Goal: Task Accomplishment & Management: Complete application form

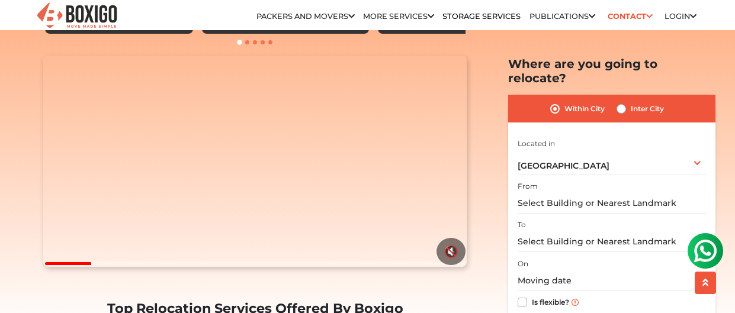
scroll to position [115, 0]
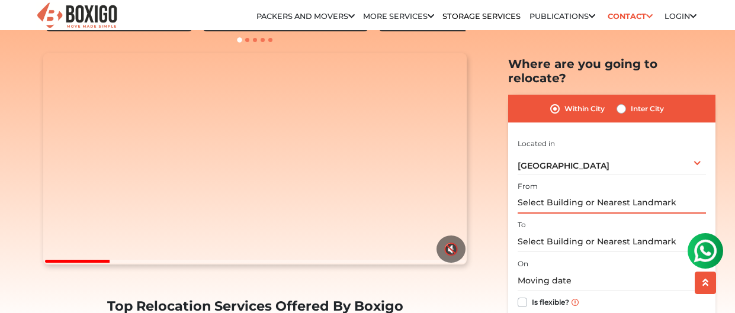
click at [569, 193] on input "text" at bounding box center [612, 203] width 188 height 21
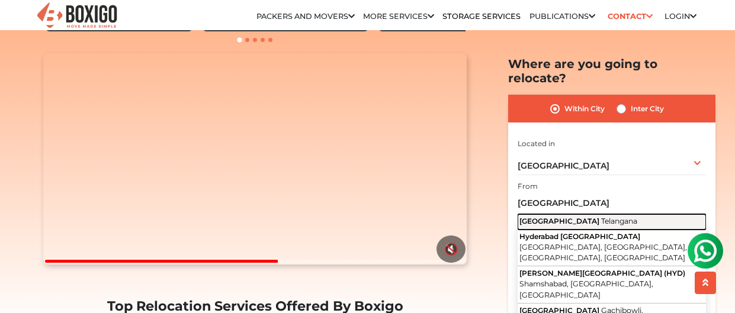
click at [602, 217] on span "Telangana" at bounding box center [620, 221] width 36 height 9
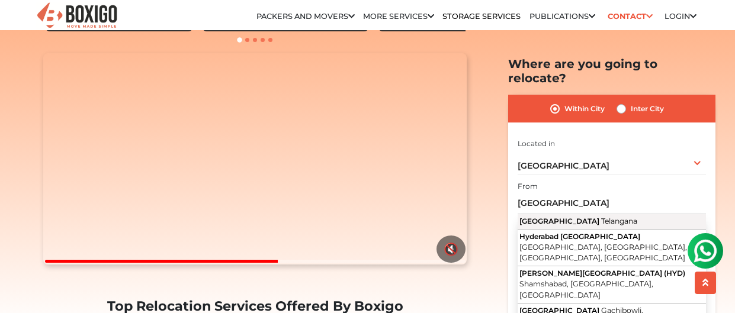
type input "[GEOGRAPHIC_DATA], [GEOGRAPHIC_DATA]"
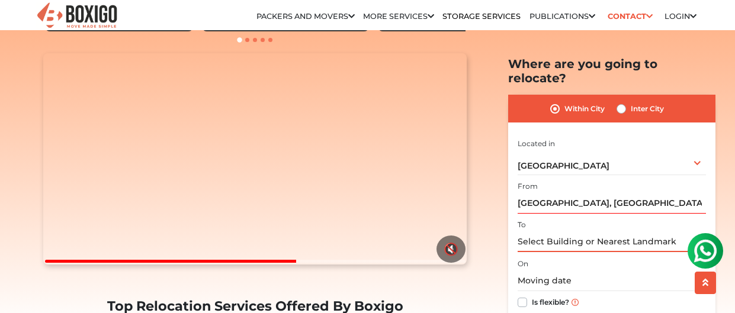
click at [575, 232] on input "text" at bounding box center [612, 242] width 188 height 21
type input "v"
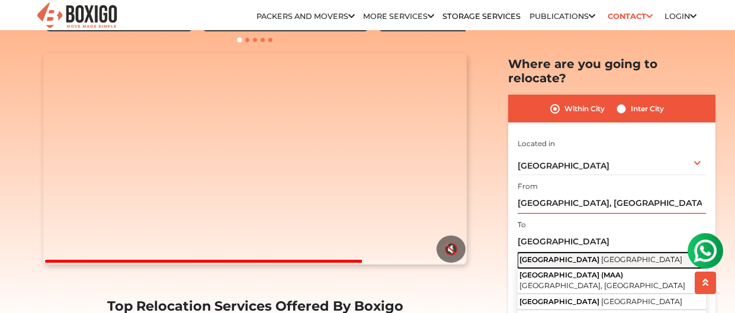
click at [602, 255] on span "[GEOGRAPHIC_DATA]" at bounding box center [642, 259] width 81 height 9
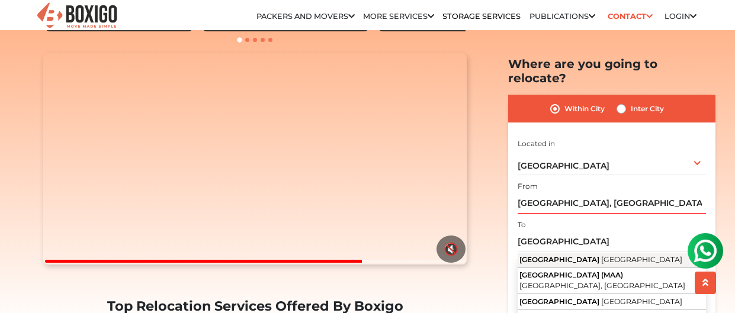
type input "[GEOGRAPHIC_DATA], [GEOGRAPHIC_DATA]"
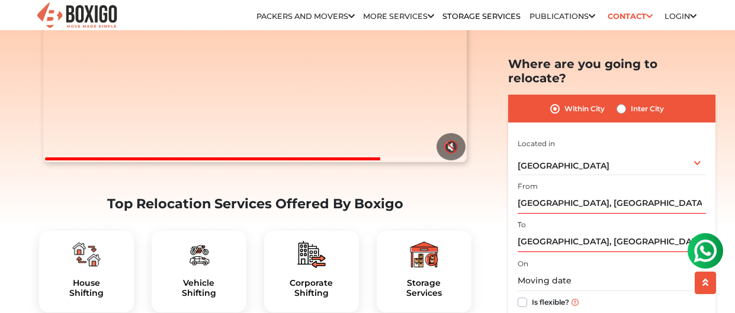
scroll to position [219, 0]
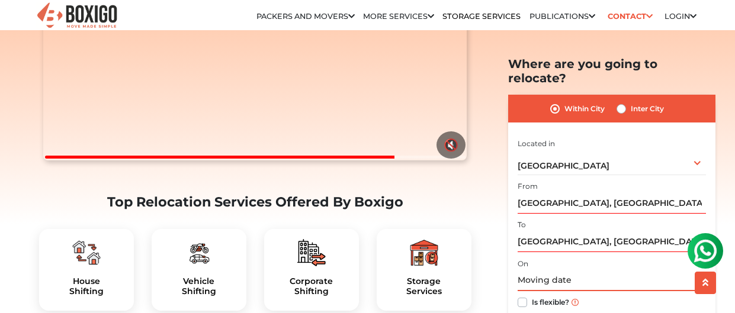
click at [551, 271] on input "text" at bounding box center [612, 281] width 188 height 21
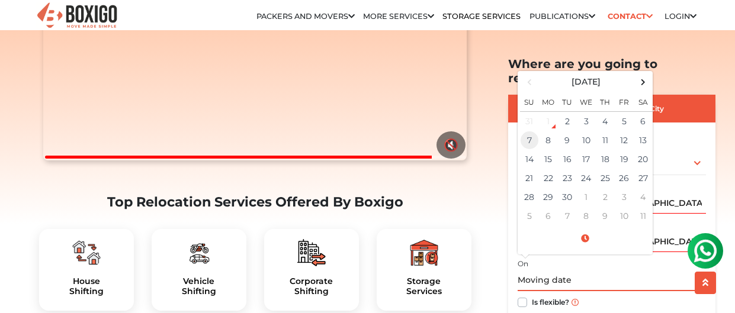
click at [531, 131] on td "7" at bounding box center [529, 140] width 19 height 19
type input "[DATE] 12:00 AM"
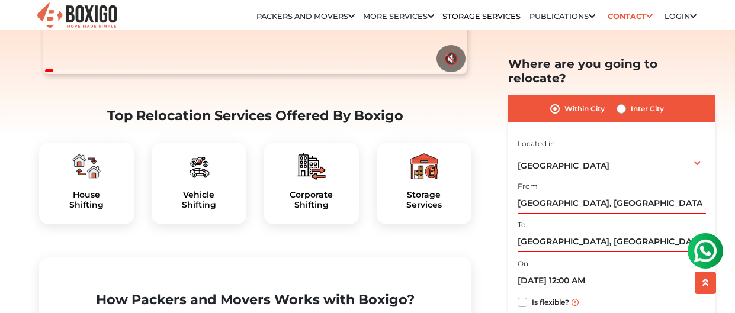
scroll to position [313, 0]
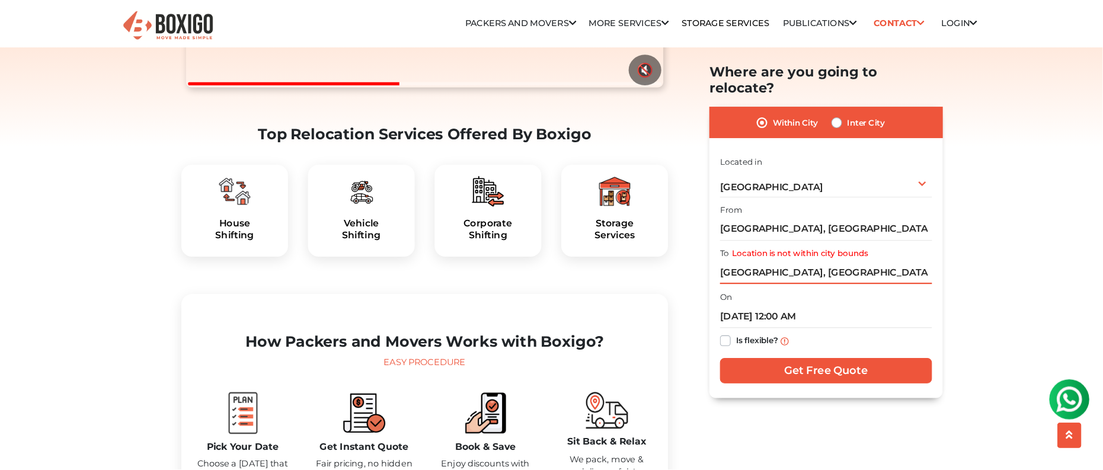
scroll to position [314, 0]
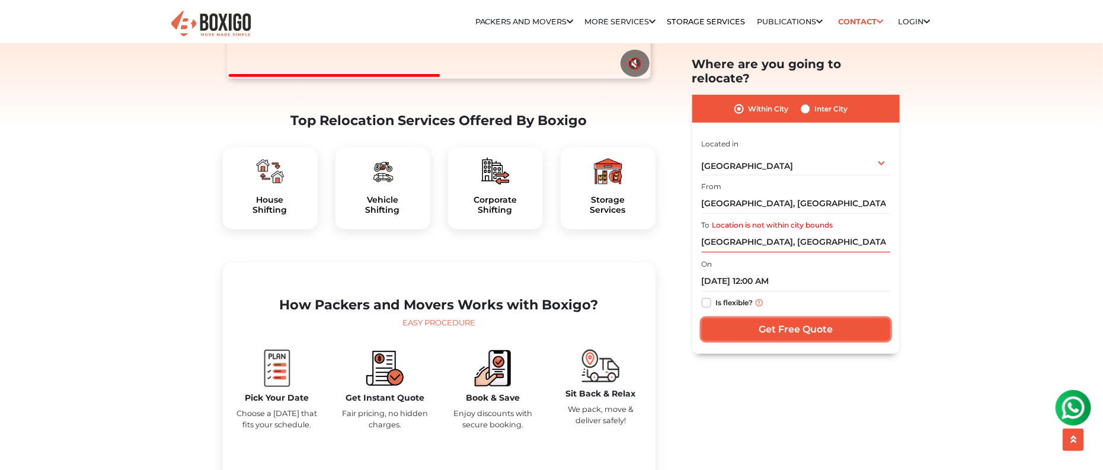
click at [735, 313] on input "Get Free Quote" at bounding box center [796, 329] width 188 height 23
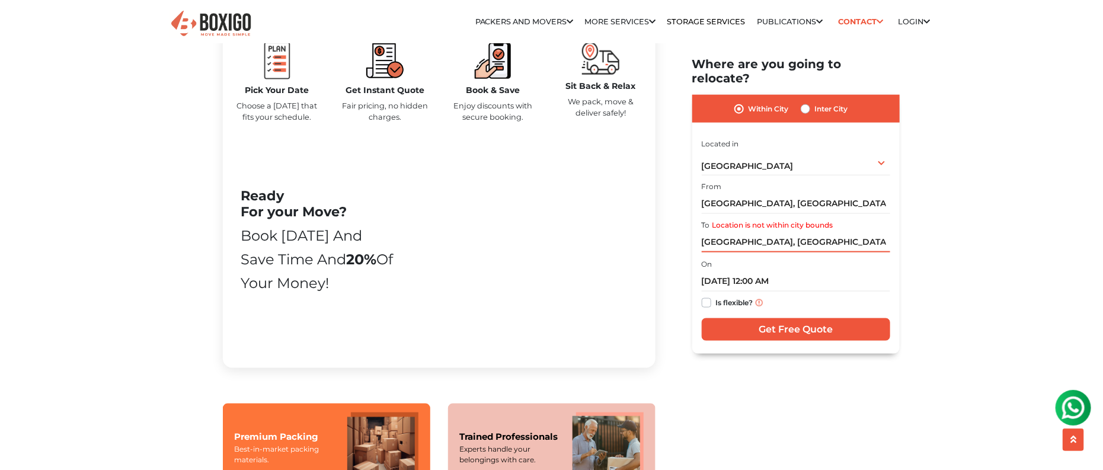
scroll to position [628, 0]
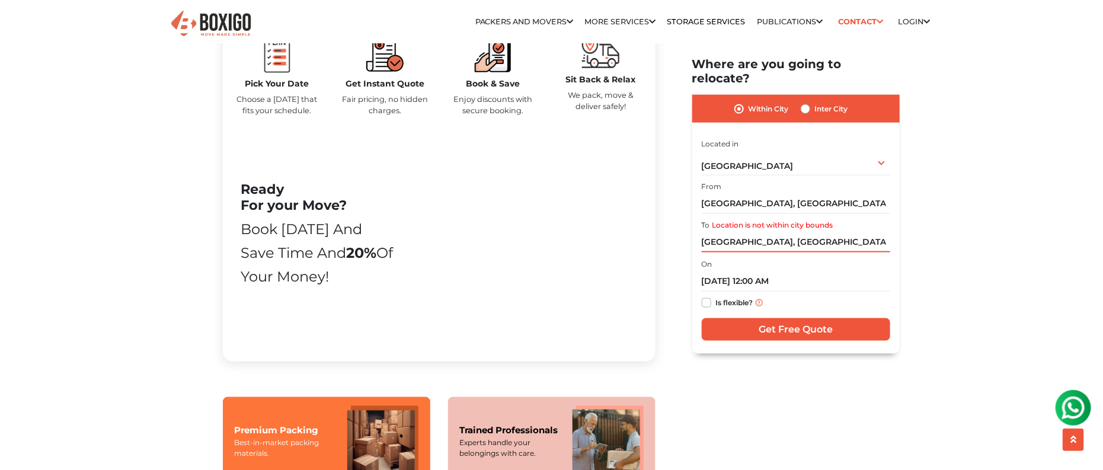
click at [735, 232] on input "[GEOGRAPHIC_DATA], [GEOGRAPHIC_DATA]" at bounding box center [796, 242] width 188 height 21
